Goal: Download file/media

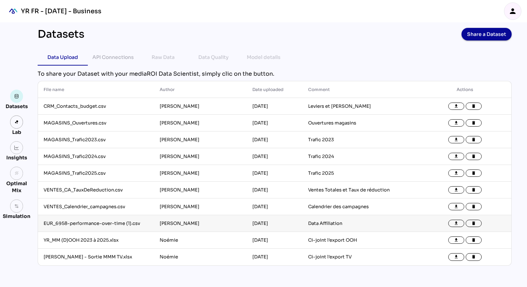
click at [90, 225] on td "EUR_6958-performance-over-time (1).csv" at bounding box center [96, 223] width 116 height 17
click at [461, 221] on button "file_download" at bounding box center [456, 224] width 16 height 8
